Goal: Find specific page/section: Find specific page/section

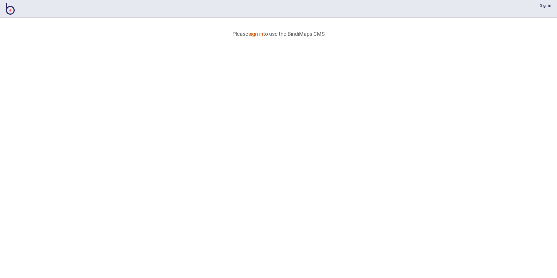
click at [252, 31] on link "sign in" at bounding box center [255, 34] width 15 height 6
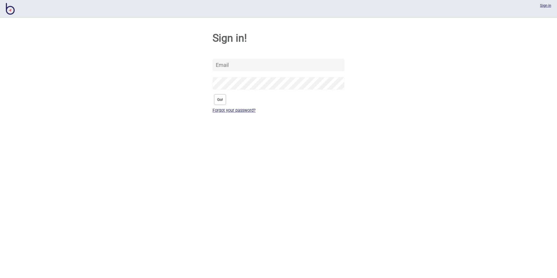
type input "[EMAIL_ADDRESS][DOMAIN_NAME]"
click at [267, 69] on input "[EMAIL_ADDRESS][DOMAIN_NAME]" at bounding box center [278, 65] width 132 height 13
click at [217, 102] on button "Go!" at bounding box center [220, 99] width 12 height 11
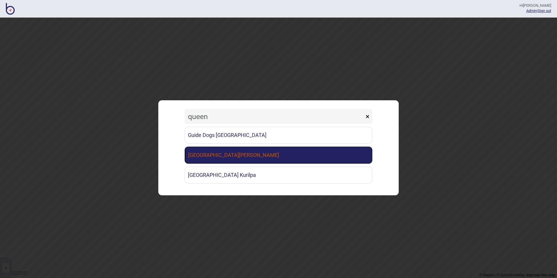
type input "queen"
click at [259, 161] on link "[GEOGRAPHIC_DATA][PERSON_NAME]" at bounding box center [278, 154] width 187 height 17
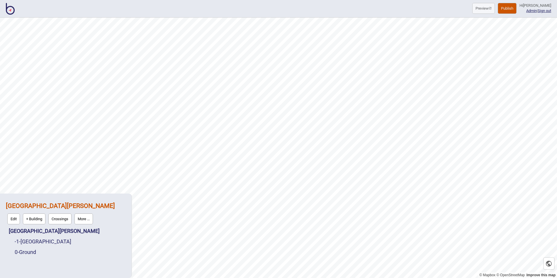
click at [88, 221] on button "More ..." at bounding box center [83, 218] width 18 height 11
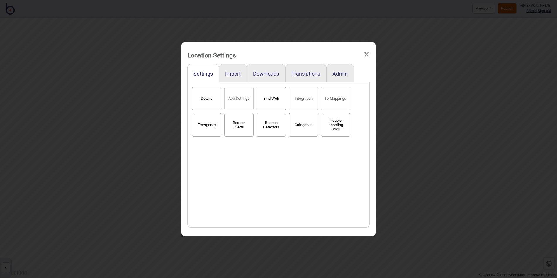
click at [279, 98] on button "BindiWeb" at bounding box center [270, 98] width 29 height 23
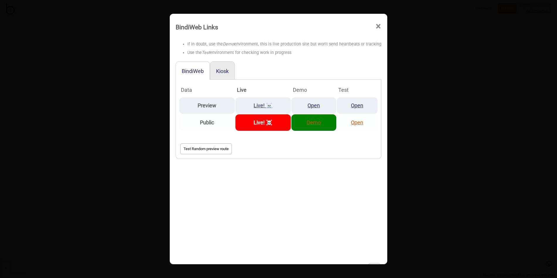
click at [316, 124] on link "Demo" at bounding box center [313, 122] width 14 height 6
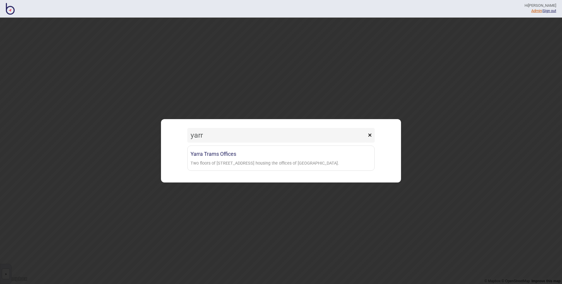
type input "yarr"
